Goal: Task Accomplishment & Management: Manage account settings

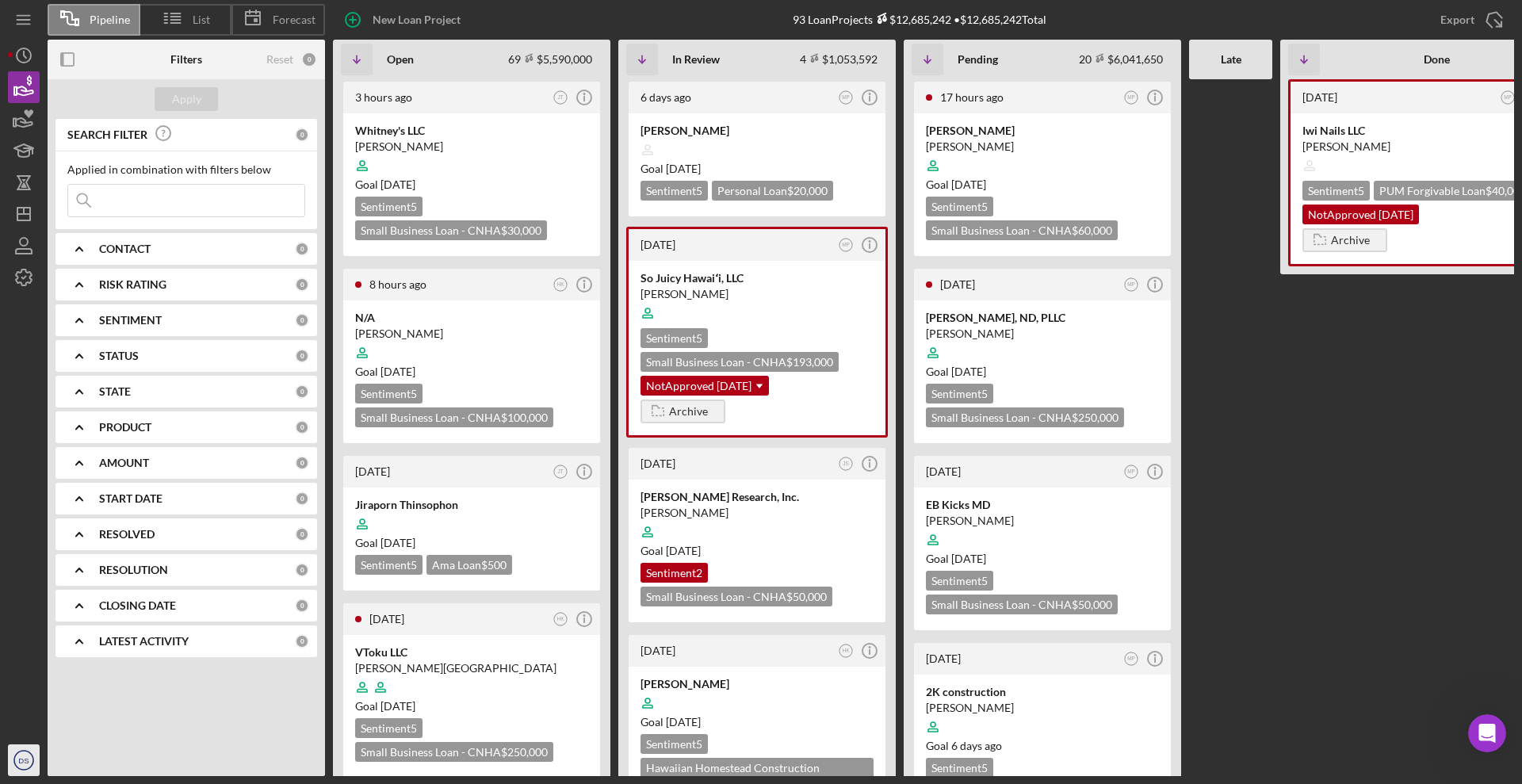
click at [18, 768] on icon "DS" at bounding box center [24, 760] width 32 height 39
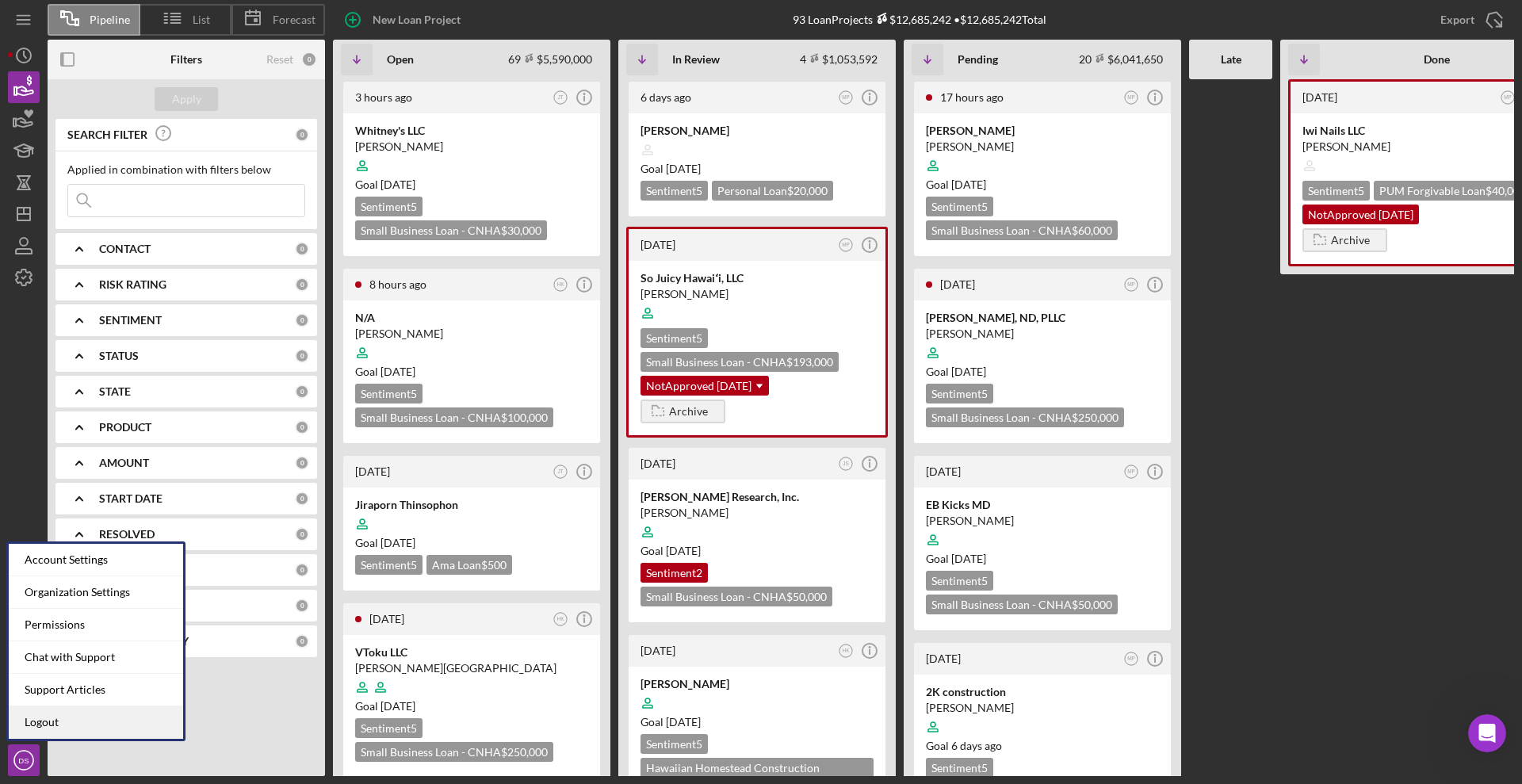
click at [62, 718] on link "Logout" at bounding box center [95, 722] width 174 height 33
